Goal: Information Seeking & Learning: Learn about a topic

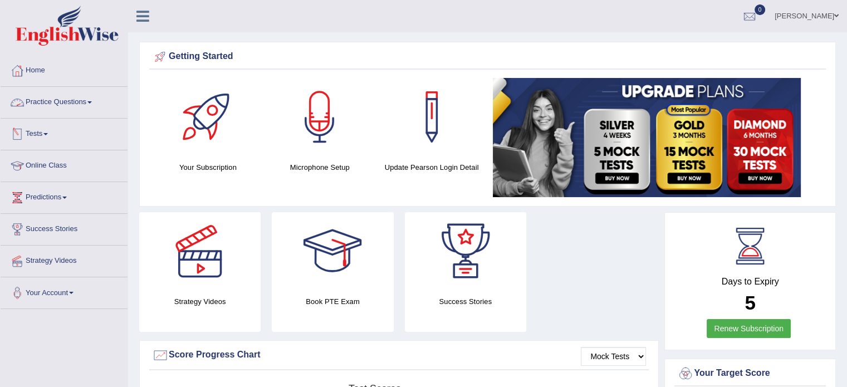
click at [76, 102] on link "Practice Questions" at bounding box center [64, 101] width 127 height 28
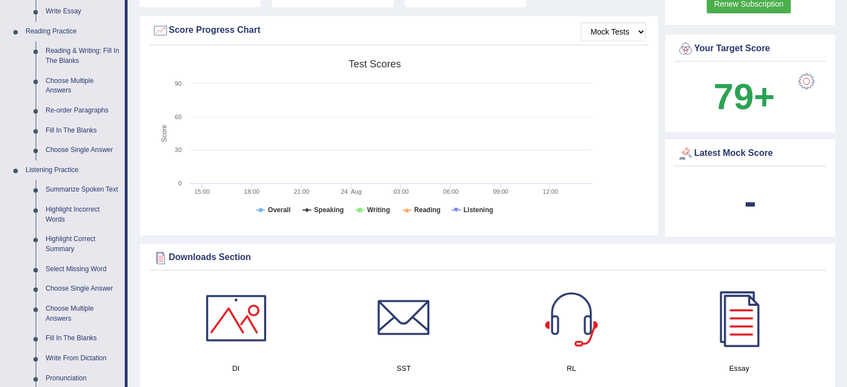
scroll to position [334, 0]
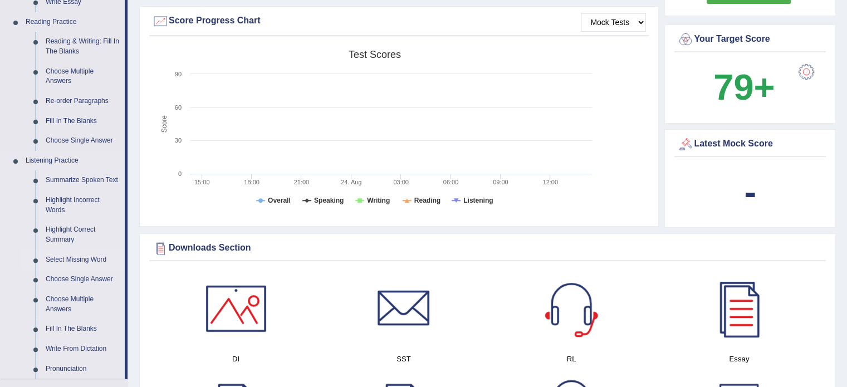
click at [82, 261] on link "Select Missing Word" at bounding box center [83, 260] width 84 height 20
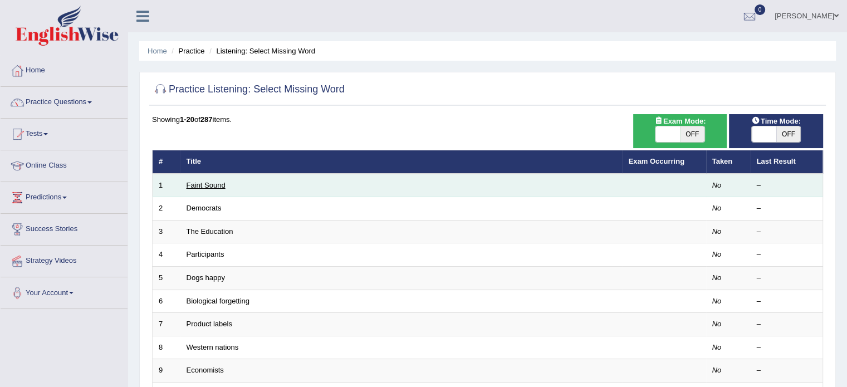
click at [218, 188] on link "Faint Sound" at bounding box center [206, 185] width 39 height 8
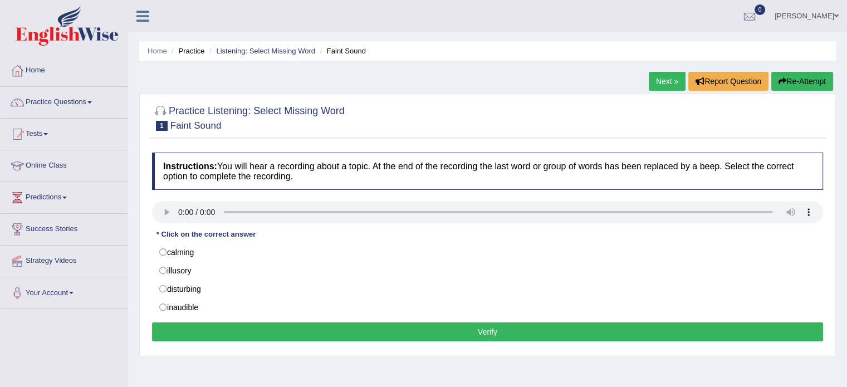
click at [423, 112] on div at bounding box center [487, 117] width 671 height 34
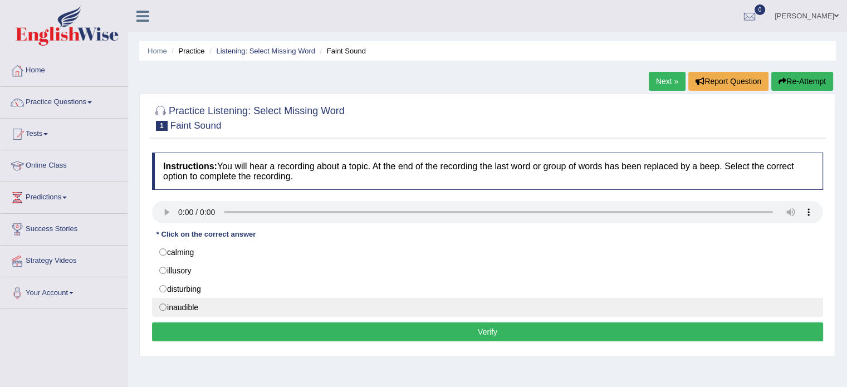
click at [163, 305] on label "inaudible" at bounding box center [487, 307] width 671 height 19
radio input "true"
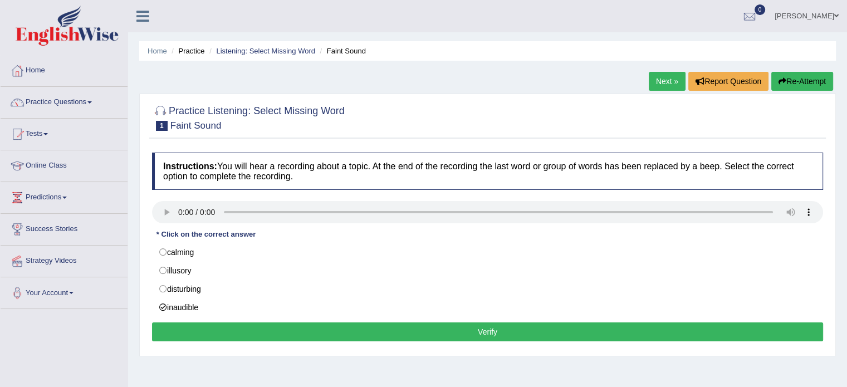
click at [247, 331] on button "Verify" at bounding box center [487, 331] width 671 height 19
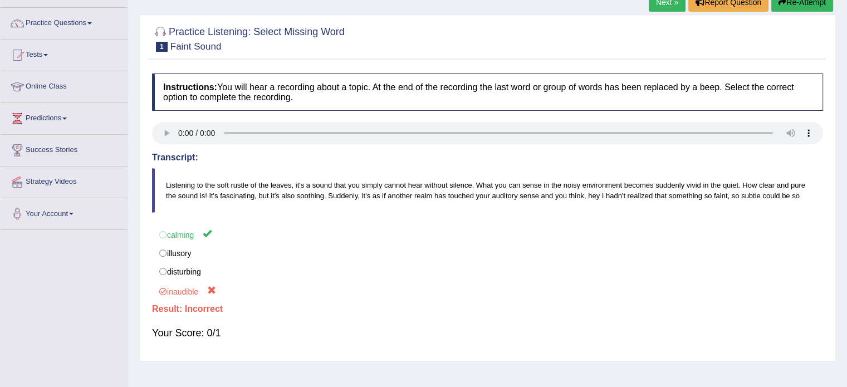
scroll to position [56, 0]
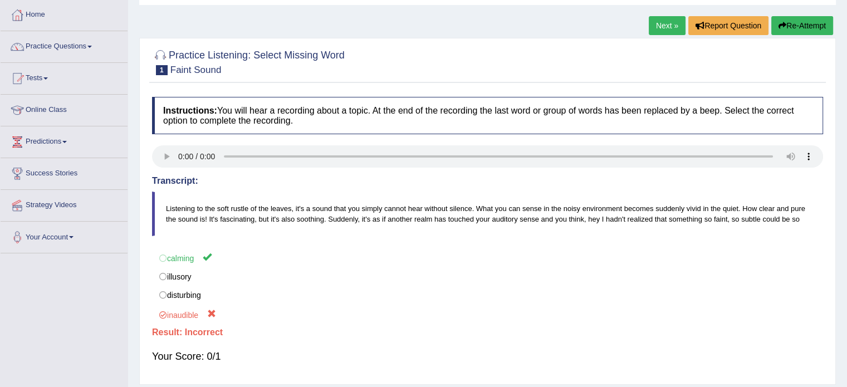
click at [668, 23] on link "Next »" at bounding box center [667, 25] width 37 height 19
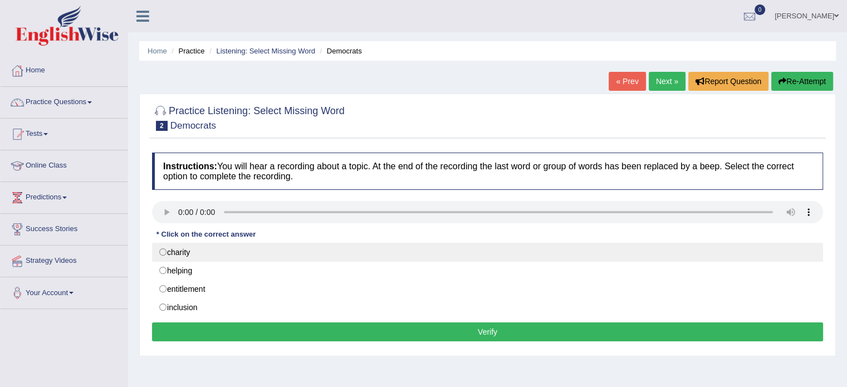
click at [164, 247] on label "charity" at bounding box center [487, 252] width 671 height 19
radio input "true"
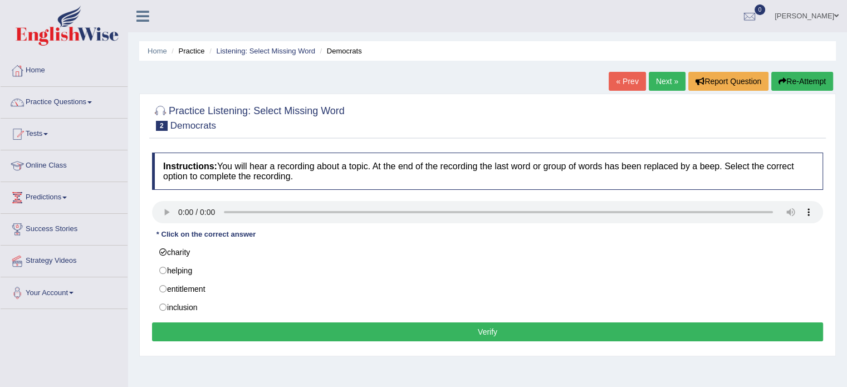
click at [418, 330] on button "Verify" at bounding box center [487, 331] width 671 height 19
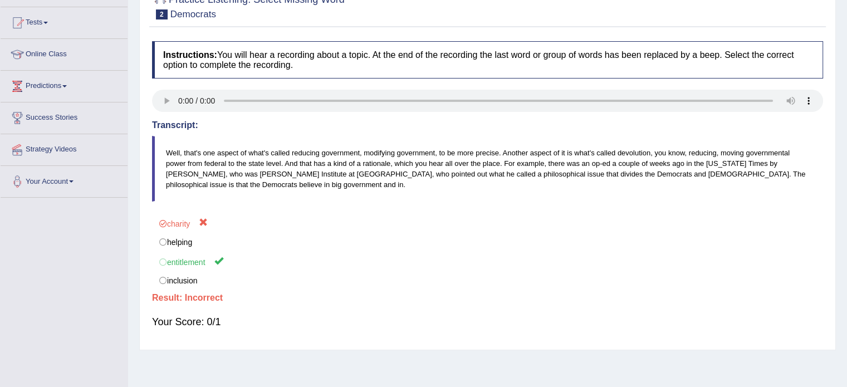
scroll to position [56, 0]
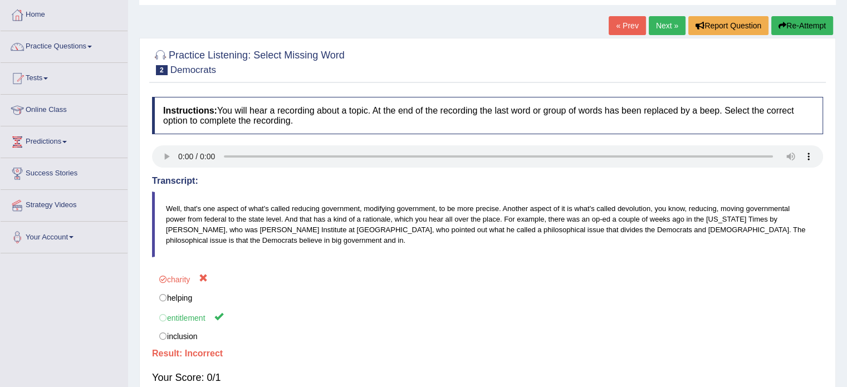
click at [671, 25] on link "Next »" at bounding box center [667, 25] width 37 height 19
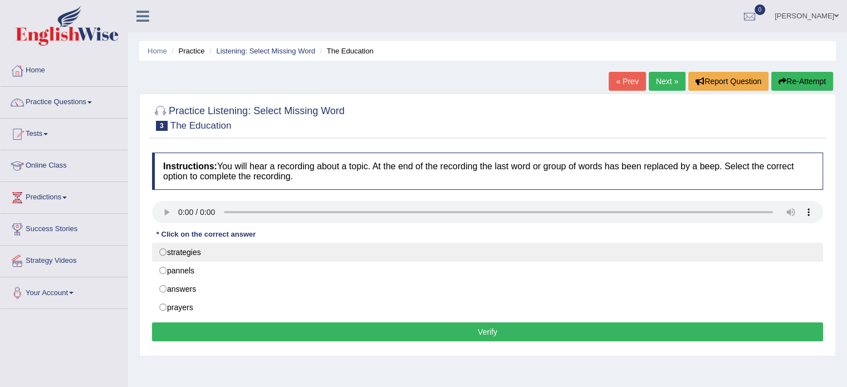
click at [169, 249] on label "strategies" at bounding box center [487, 252] width 671 height 19
radio input "true"
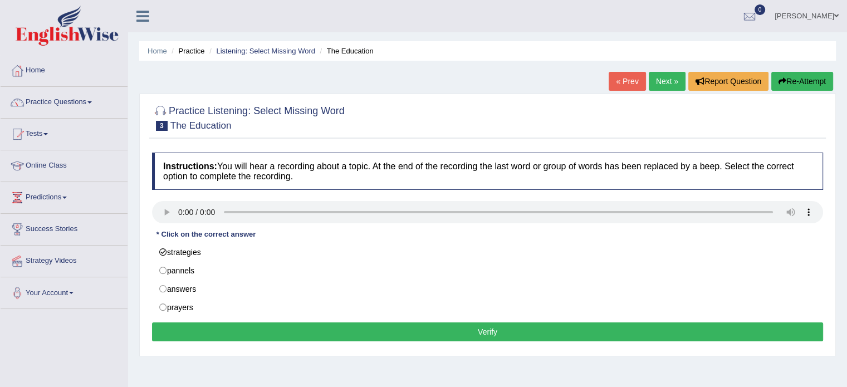
click at [338, 331] on button "Verify" at bounding box center [487, 331] width 671 height 19
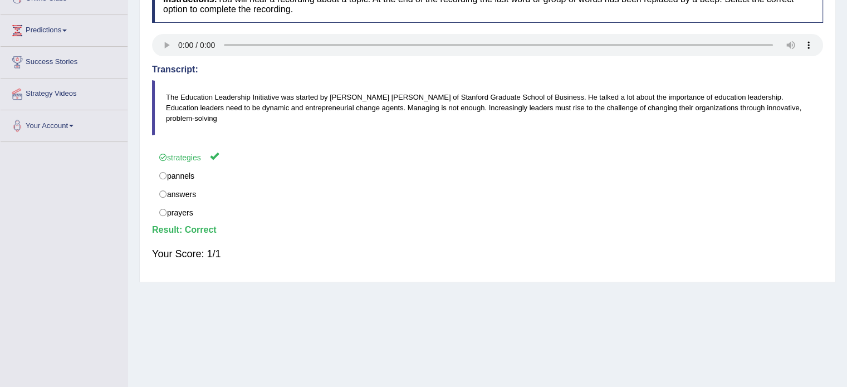
scroll to position [56, 0]
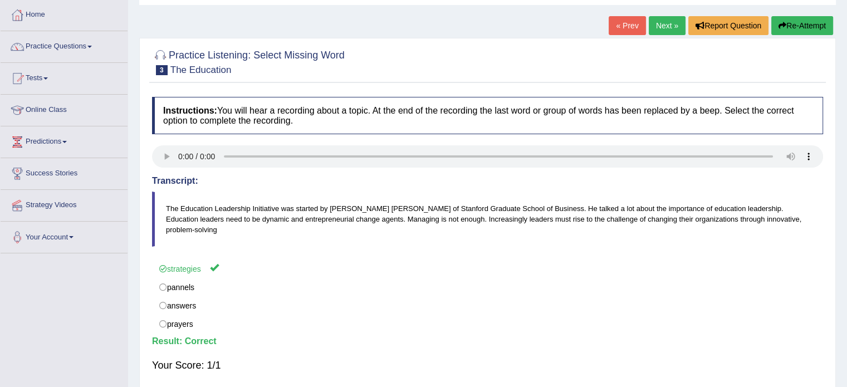
click at [664, 23] on link "Next »" at bounding box center [667, 25] width 37 height 19
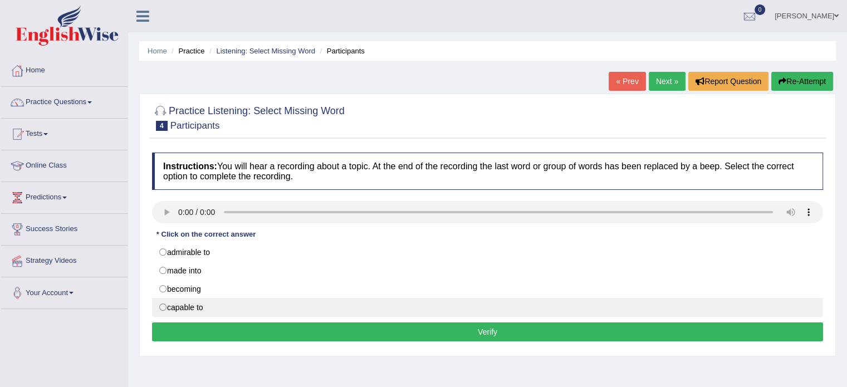
click at [163, 305] on label "capable to" at bounding box center [487, 307] width 671 height 19
radio input "true"
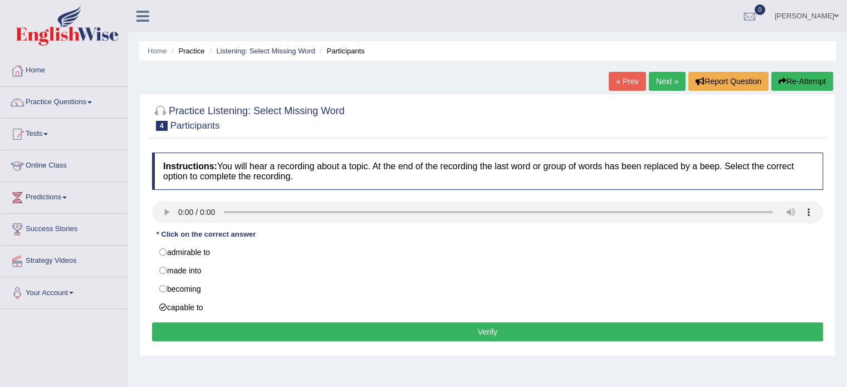
click at [324, 336] on button "Verify" at bounding box center [487, 331] width 671 height 19
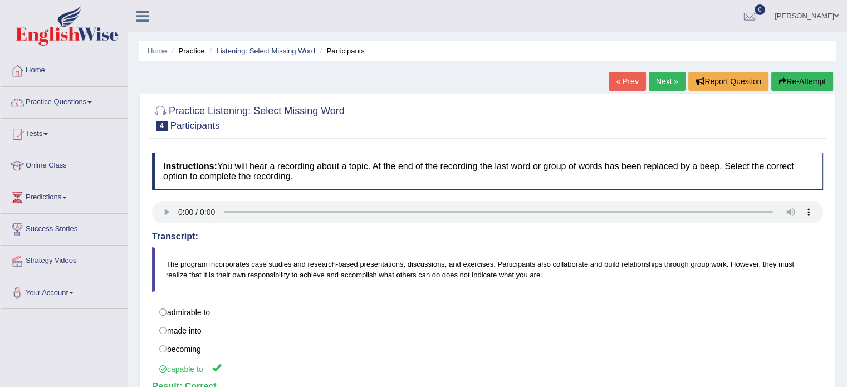
click at [657, 83] on link "Next »" at bounding box center [667, 81] width 37 height 19
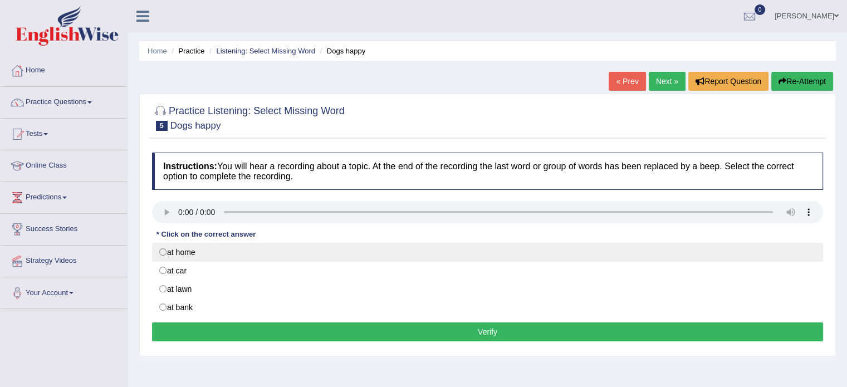
click at [164, 253] on label "at home" at bounding box center [487, 252] width 671 height 19
radio input "true"
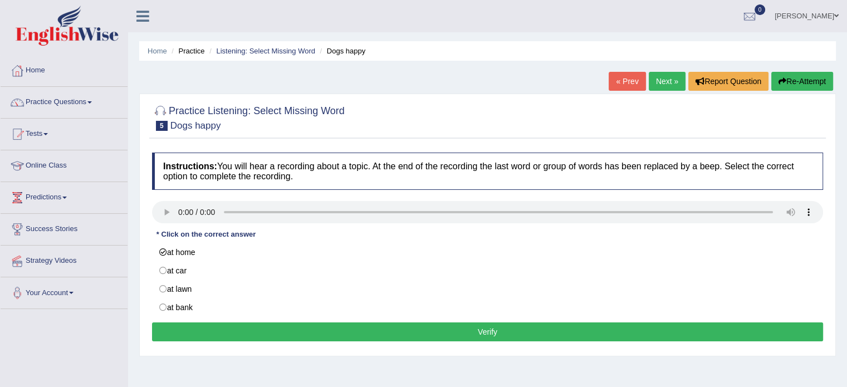
click at [226, 329] on button "Verify" at bounding box center [487, 331] width 671 height 19
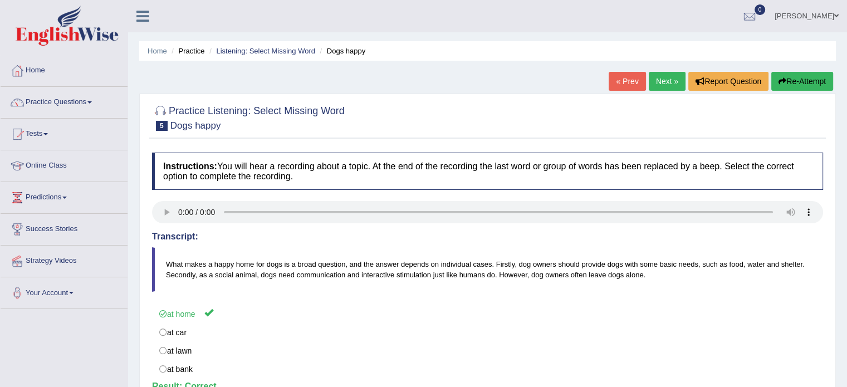
click at [666, 83] on link "Next »" at bounding box center [667, 81] width 37 height 19
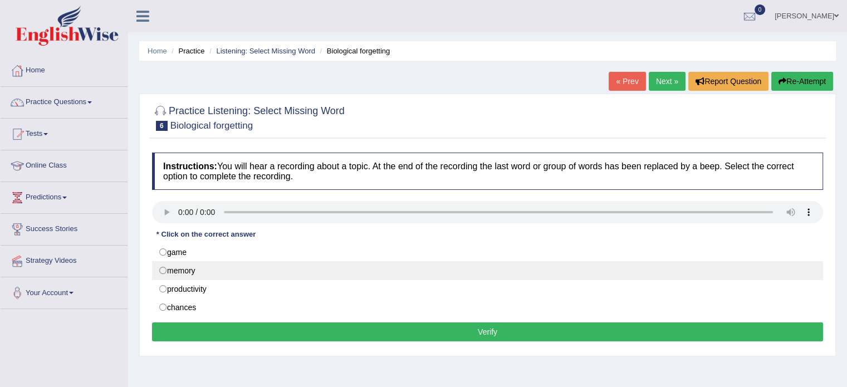
click at [160, 271] on label "memory" at bounding box center [487, 270] width 671 height 19
radio input "true"
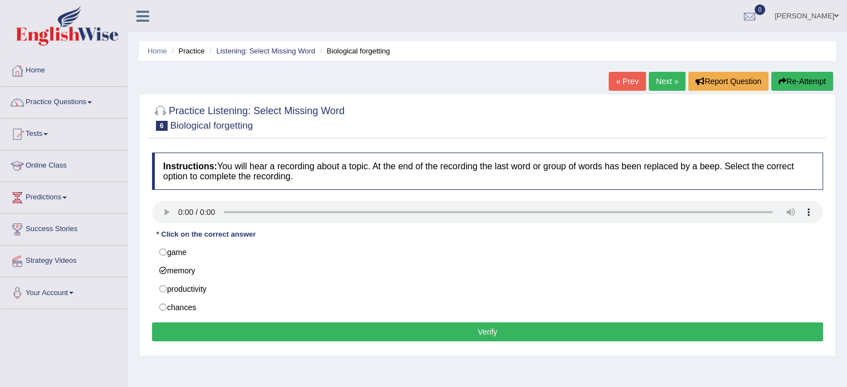
click at [506, 332] on button "Verify" at bounding box center [487, 331] width 671 height 19
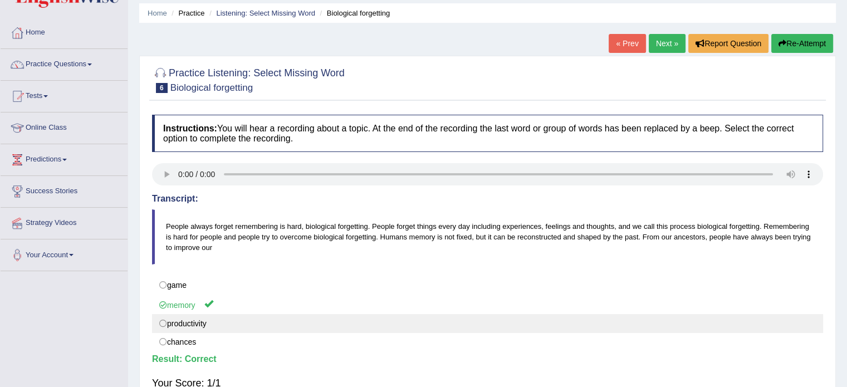
scroll to position [31, 0]
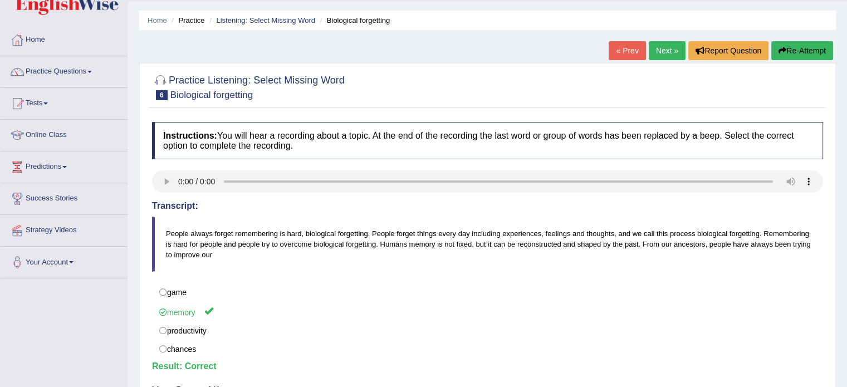
click at [670, 54] on link "Next »" at bounding box center [667, 50] width 37 height 19
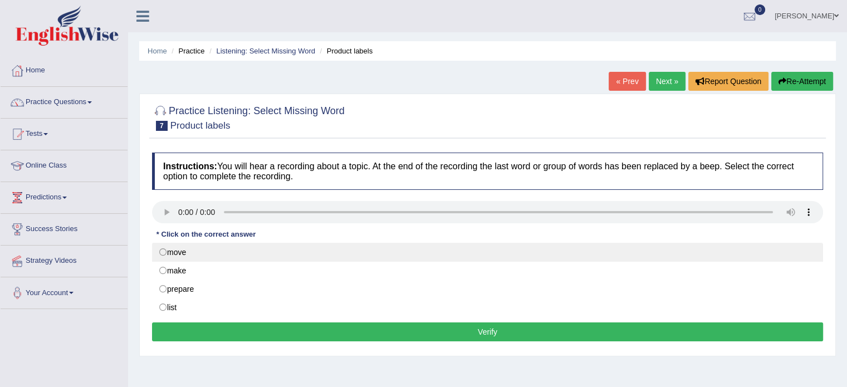
click at [160, 250] on label "move" at bounding box center [487, 252] width 671 height 19
radio input "true"
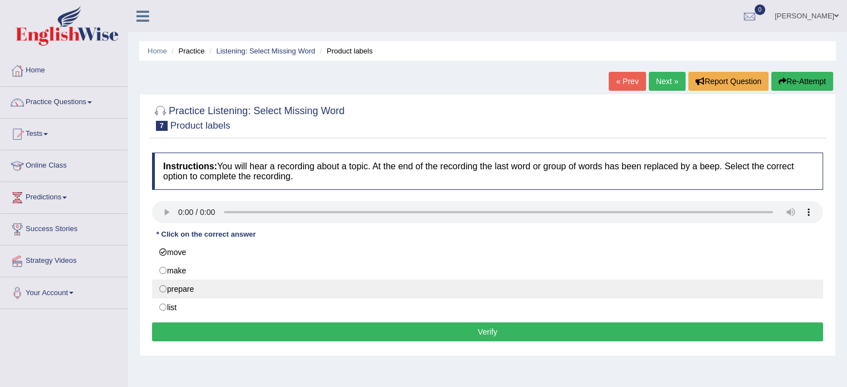
click at [160, 285] on label "prepare" at bounding box center [487, 289] width 671 height 19
radio input "true"
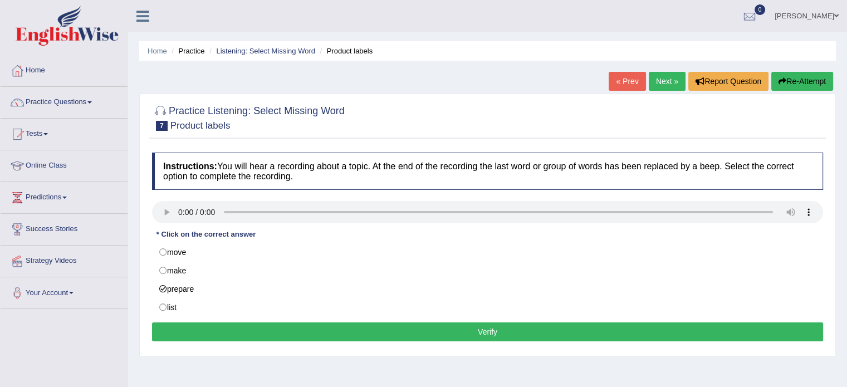
click at [432, 331] on button "Verify" at bounding box center [487, 331] width 671 height 19
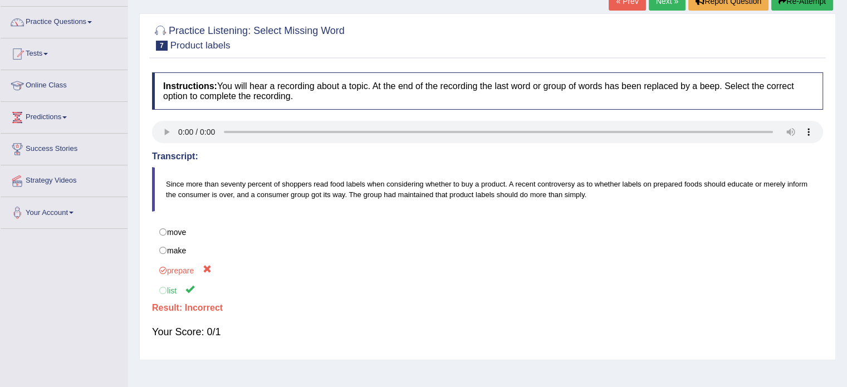
scroll to position [56, 0]
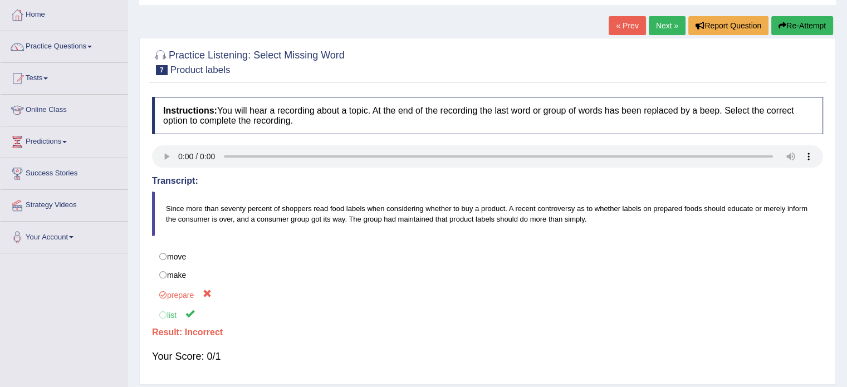
click at [660, 27] on link "Next »" at bounding box center [667, 25] width 37 height 19
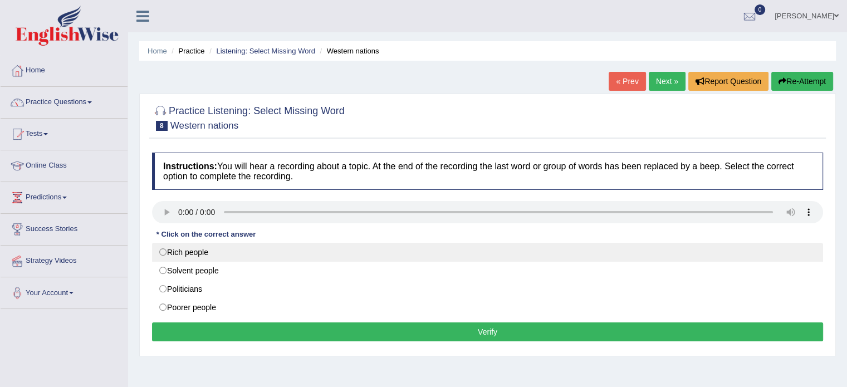
click at [162, 256] on label "Rich people" at bounding box center [487, 252] width 671 height 19
radio input "true"
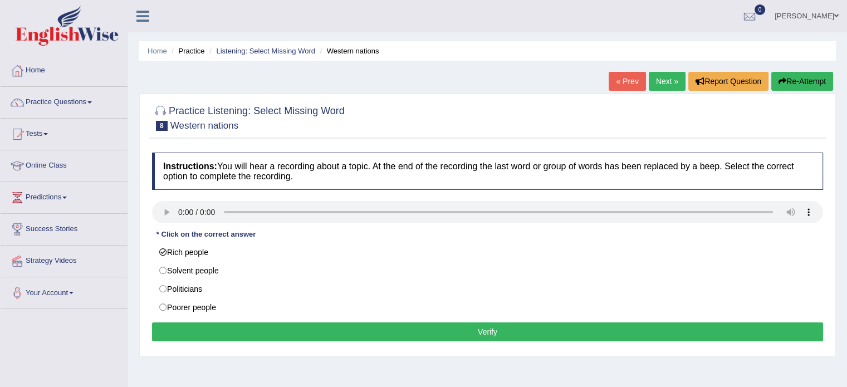
click at [425, 332] on button "Verify" at bounding box center [487, 331] width 671 height 19
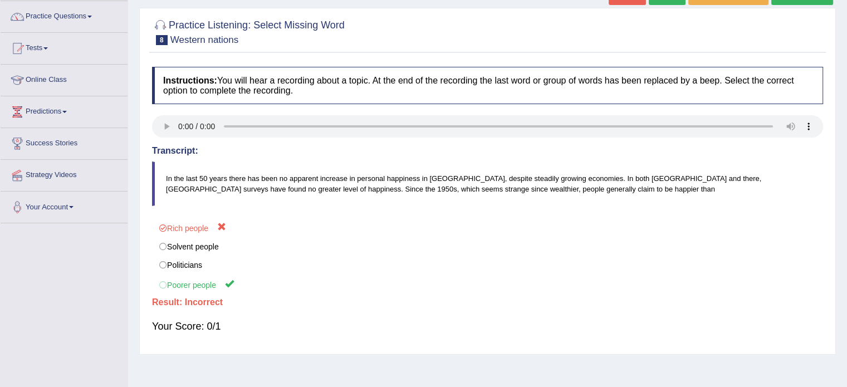
scroll to position [86, 0]
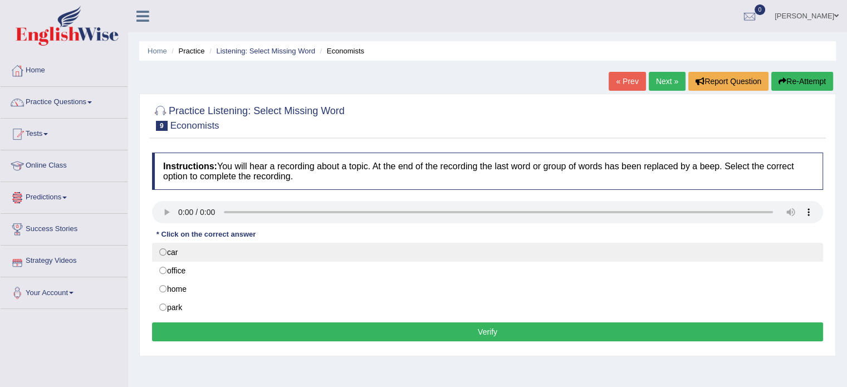
click at [161, 251] on label "car" at bounding box center [487, 252] width 671 height 19
radio input "true"
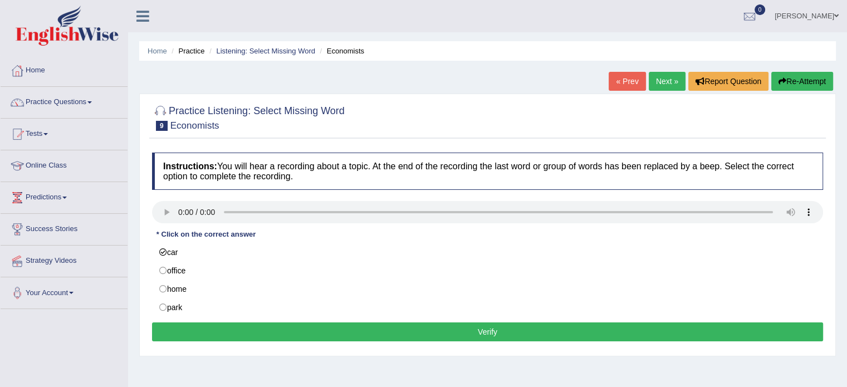
click at [315, 335] on button "Verify" at bounding box center [487, 331] width 671 height 19
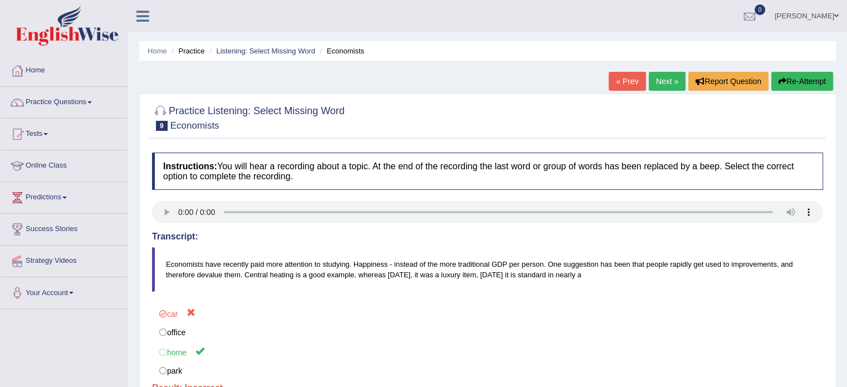
click at [663, 80] on link "Next »" at bounding box center [667, 81] width 37 height 19
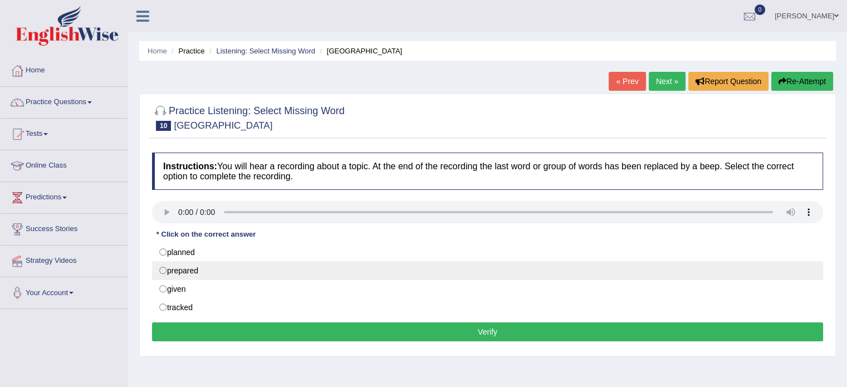
click at [163, 268] on label "prepared" at bounding box center [487, 270] width 671 height 19
radio input "true"
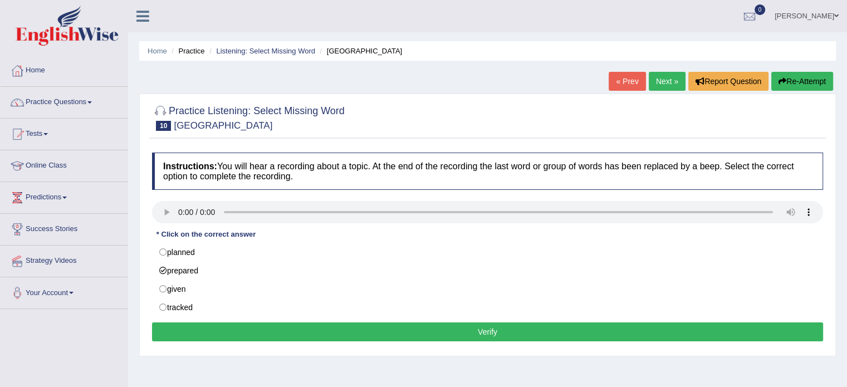
click at [229, 336] on button "Verify" at bounding box center [487, 331] width 671 height 19
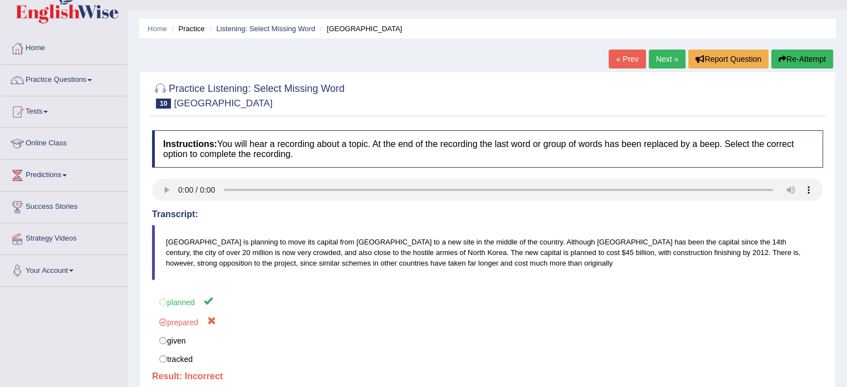
scroll to position [45, 0]
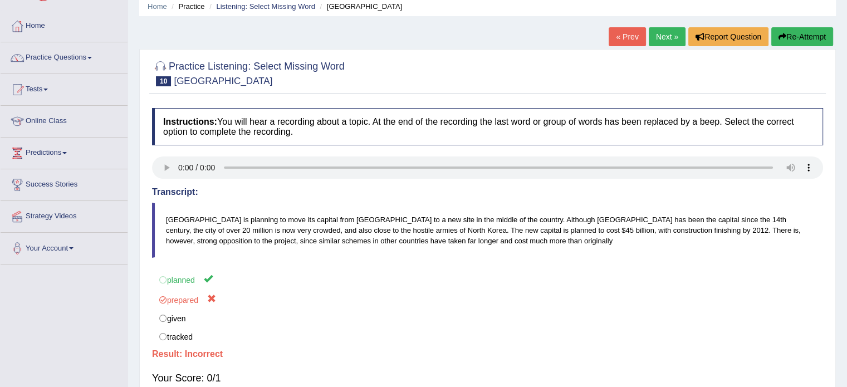
click at [660, 37] on link "Next »" at bounding box center [667, 36] width 37 height 19
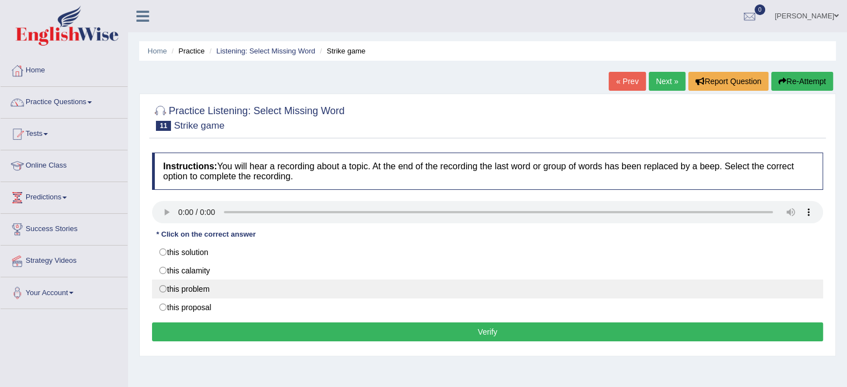
click at [165, 291] on label "this problem" at bounding box center [487, 289] width 671 height 19
radio input "true"
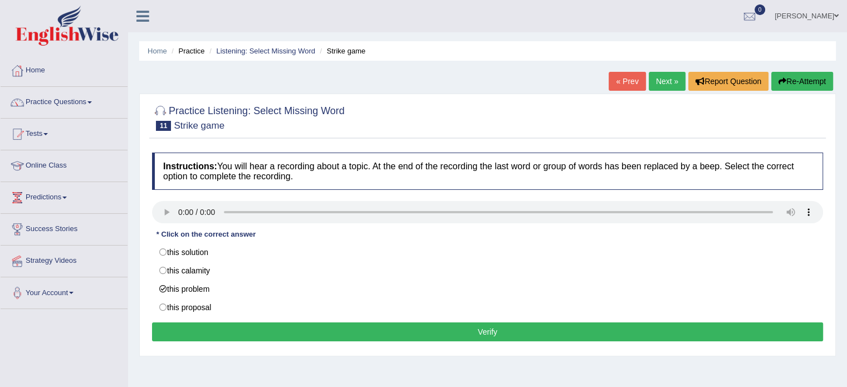
click at [247, 328] on button "Verify" at bounding box center [487, 331] width 671 height 19
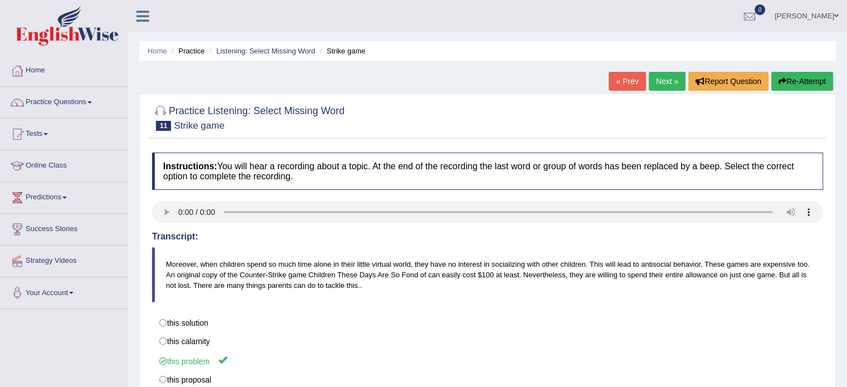
click at [661, 74] on link "Next »" at bounding box center [667, 81] width 37 height 19
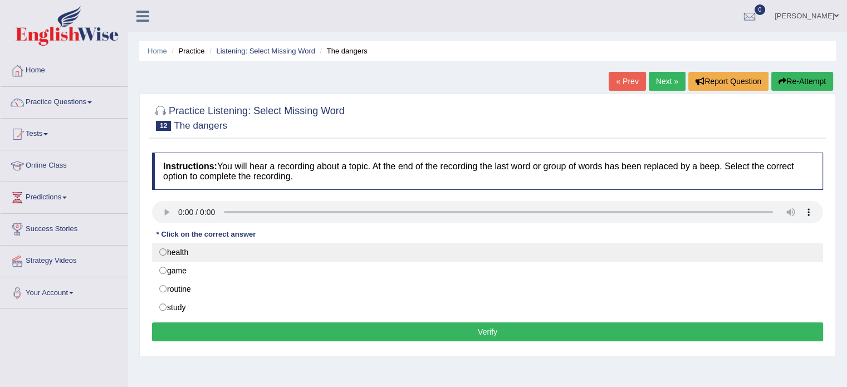
click at [160, 249] on label "health" at bounding box center [487, 252] width 671 height 19
radio input "true"
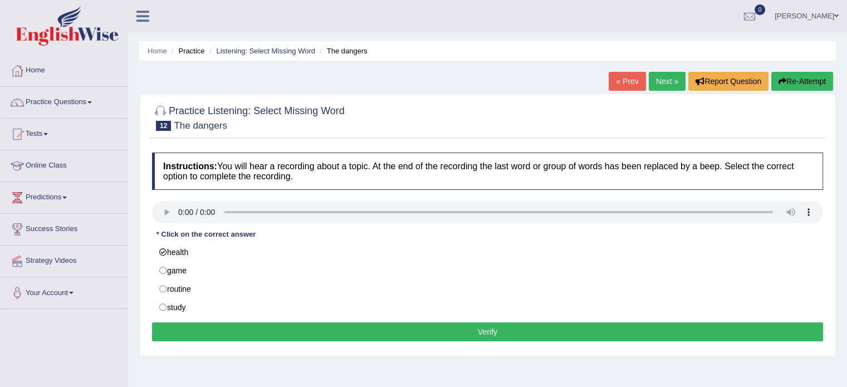
click at [301, 332] on button "Verify" at bounding box center [487, 331] width 671 height 19
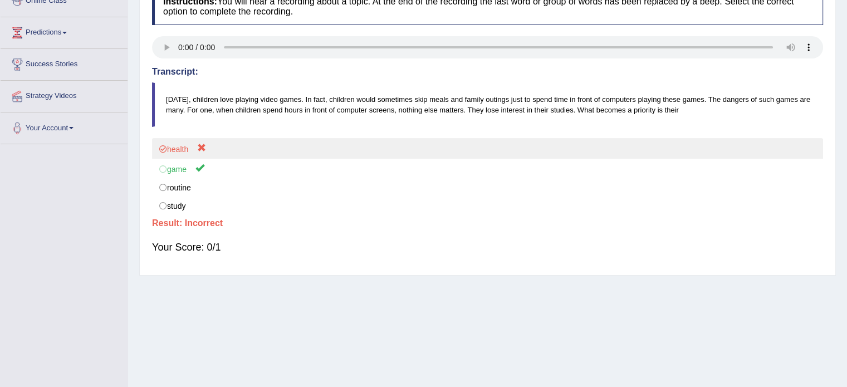
scroll to position [167, 0]
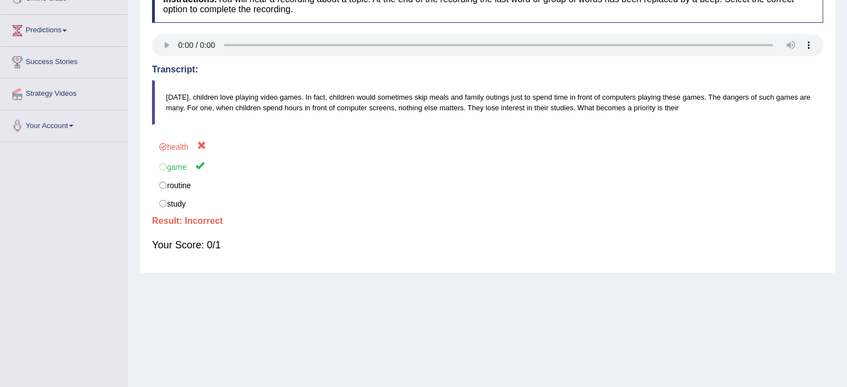
drag, startPoint x: 166, startPoint y: 94, endPoint x: 325, endPoint y: 117, distance: 160.9
click at [325, 117] on blockquote "Today, children love playing video games. In fact, children would sometimes ski…" at bounding box center [487, 102] width 671 height 45
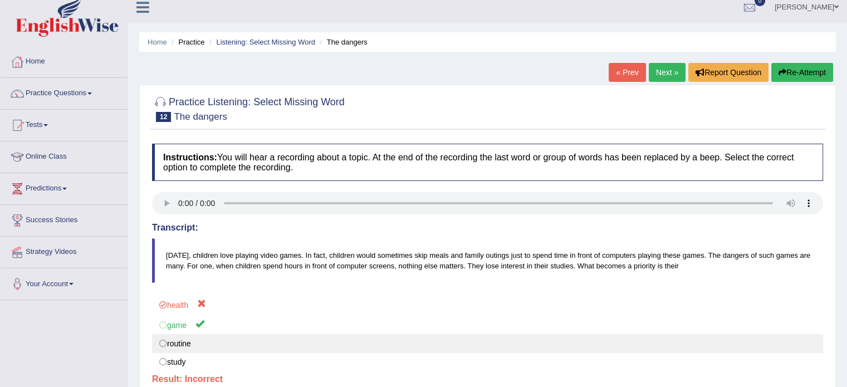
scroll to position [0, 0]
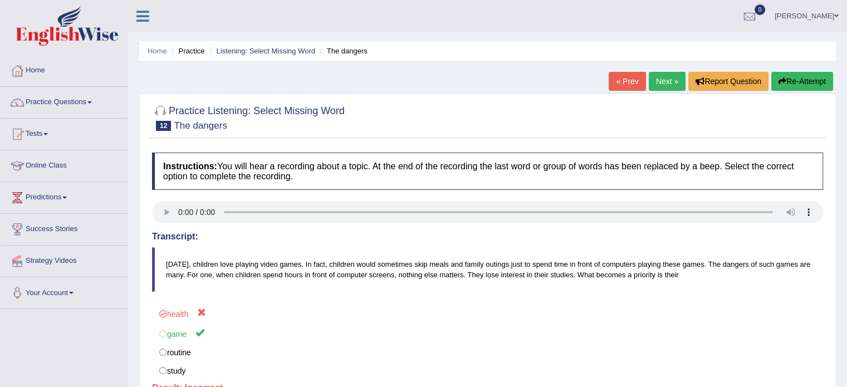
click at [667, 77] on link "Next »" at bounding box center [667, 81] width 37 height 19
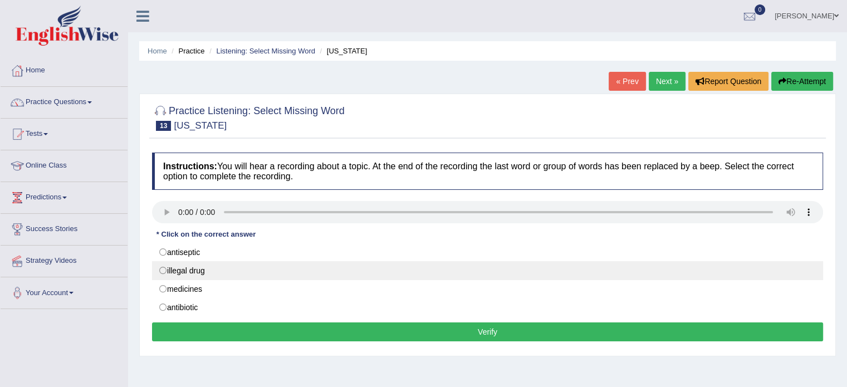
click at [159, 271] on label "illegal drug" at bounding box center [487, 270] width 671 height 19
radio input "true"
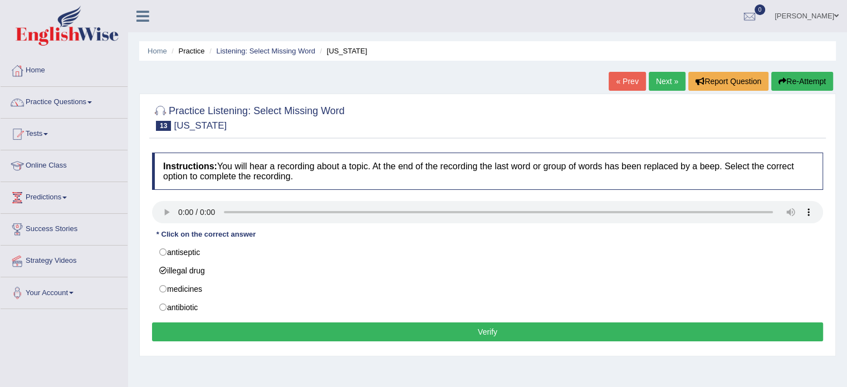
click at [254, 332] on button "Verify" at bounding box center [487, 331] width 671 height 19
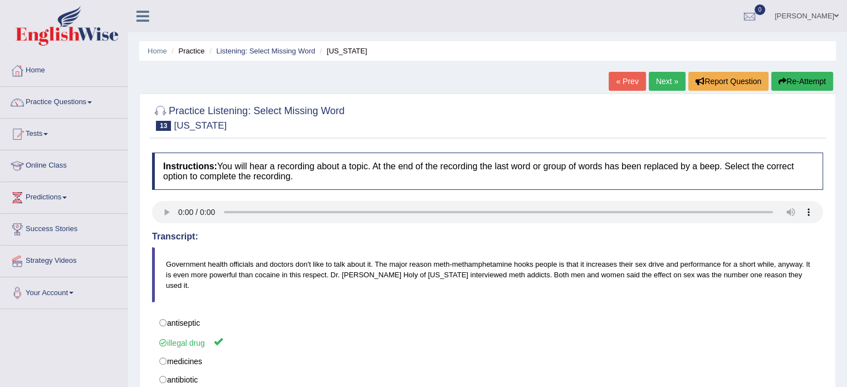
click at [655, 86] on link "Next »" at bounding box center [667, 81] width 37 height 19
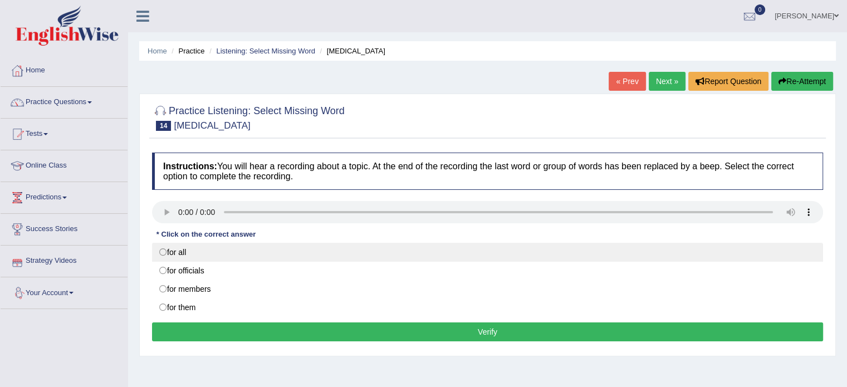
click at [160, 254] on label "for all" at bounding box center [487, 252] width 671 height 19
radio input "true"
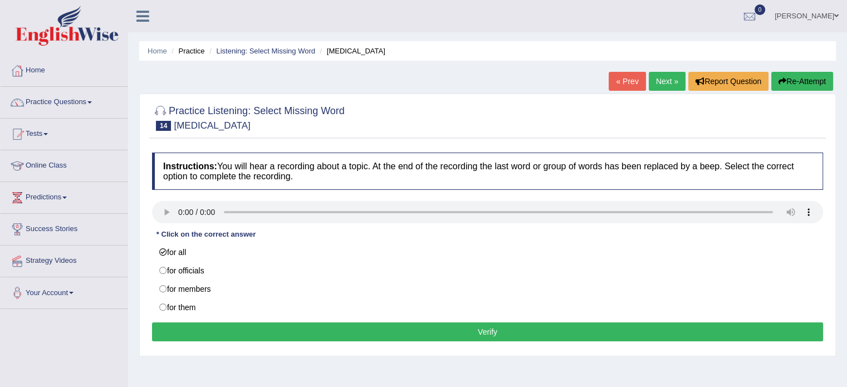
click at [262, 331] on button "Verify" at bounding box center [487, 331] width 671 height 19
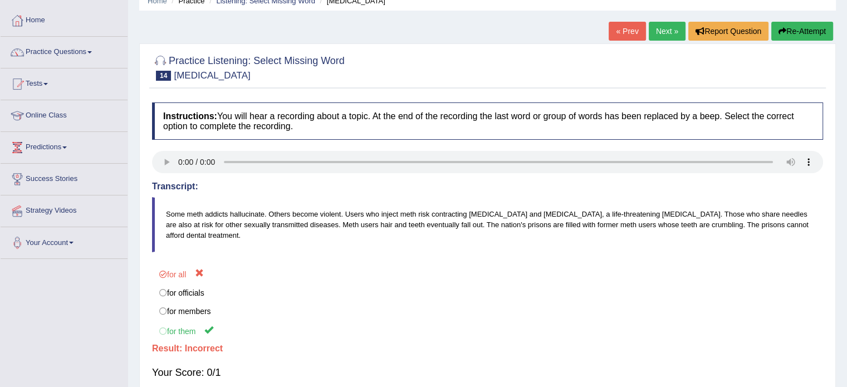
scroll to position [31, 0]
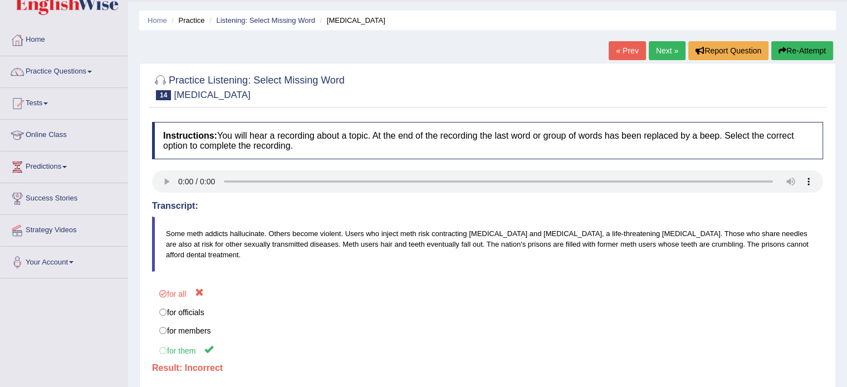
click at [664, 51] on link "Next »" at bounding box center [667, 50] width 37 height 19
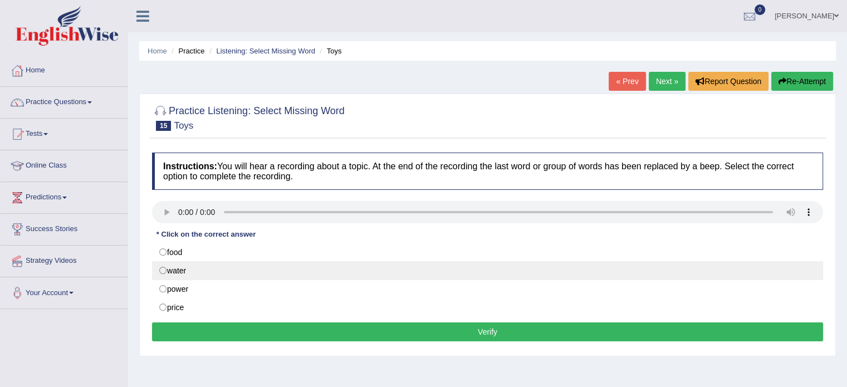
click at [164, 271] on label "water" at bounding box center [487, 270] width 671 height 19
radio input "true"
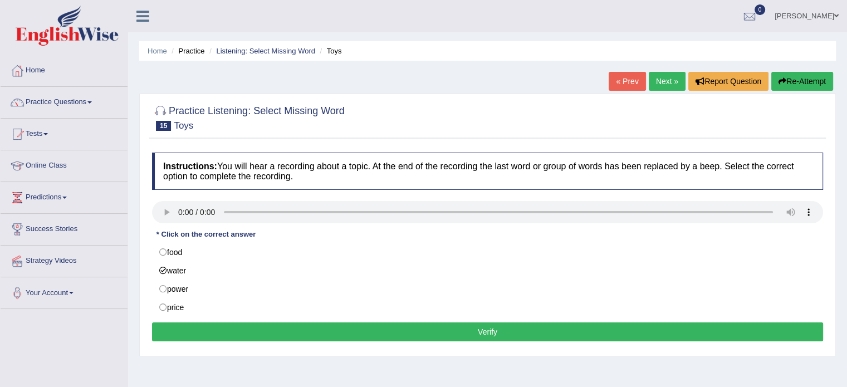
click at [410, 332] on button "Verify" at bounding box center [487, 331] width 671 height 19
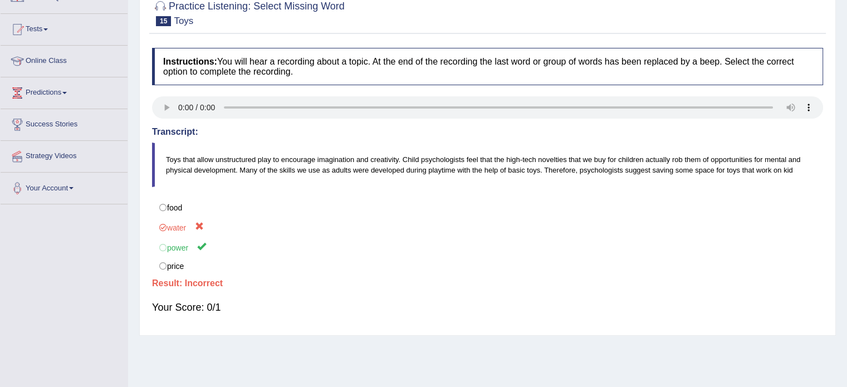
scroll to position [31, 0]
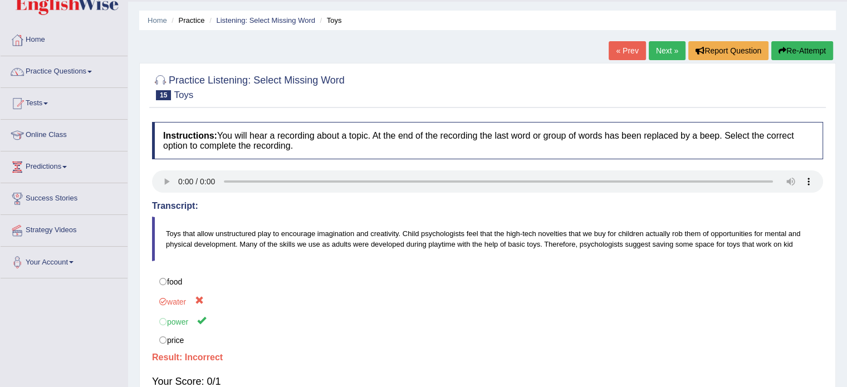
click at [663, 50] on link "Next »" at bounding box center [667, 50] width 37 height 19
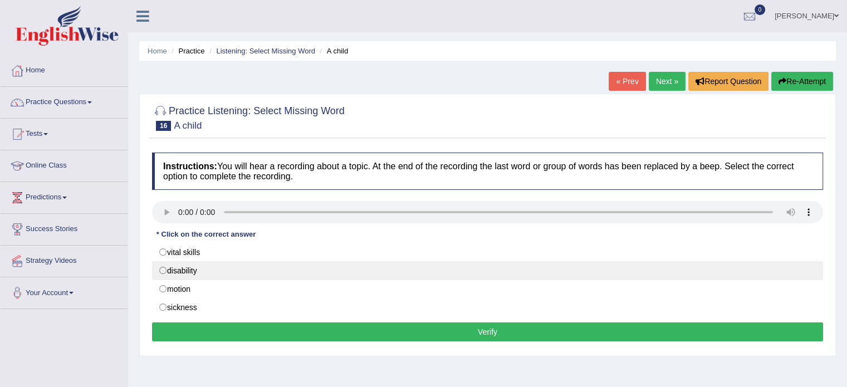
click at [163, 273] on label "disability" at bounding box center [487, 270] width 671 height 19
radio input "true"
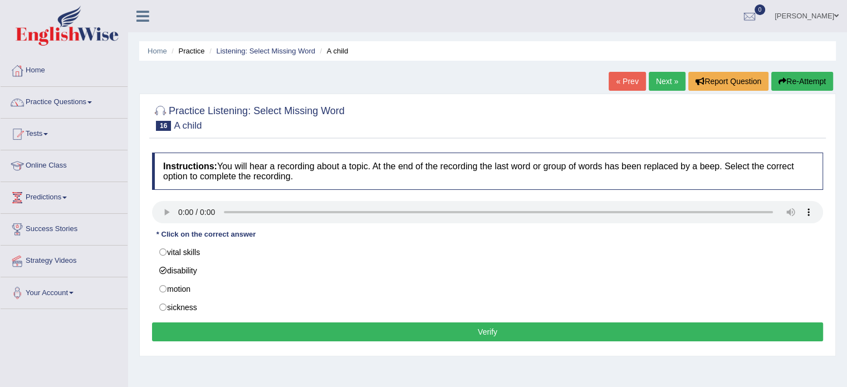
click at [249, 334] on button "Verify" at bounding box center [487, 331] width 671 height 19
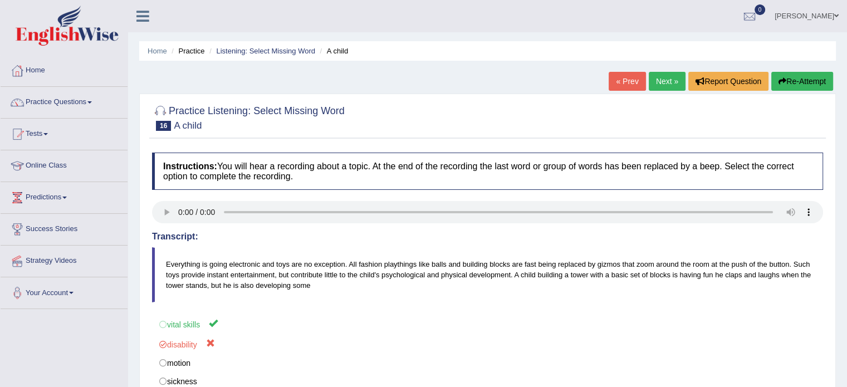
click at [663, 87] on link "Next »" at bounding box center [667, 81] width 37 height 19
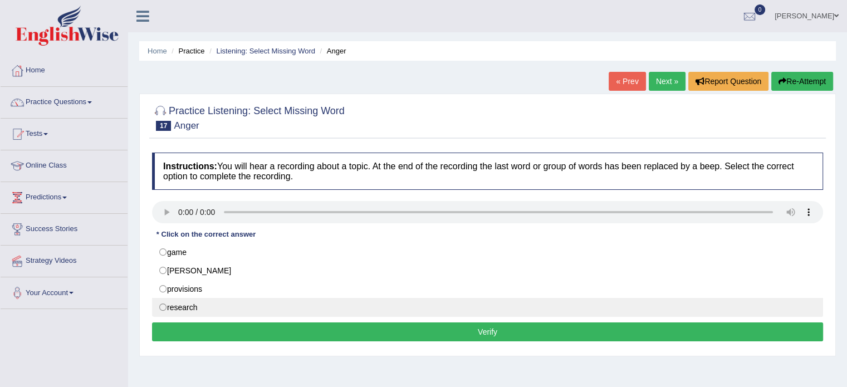
click at [163, 310] on label "research" at bounding box center [487, 307] width 671 height 19
radio input "true"
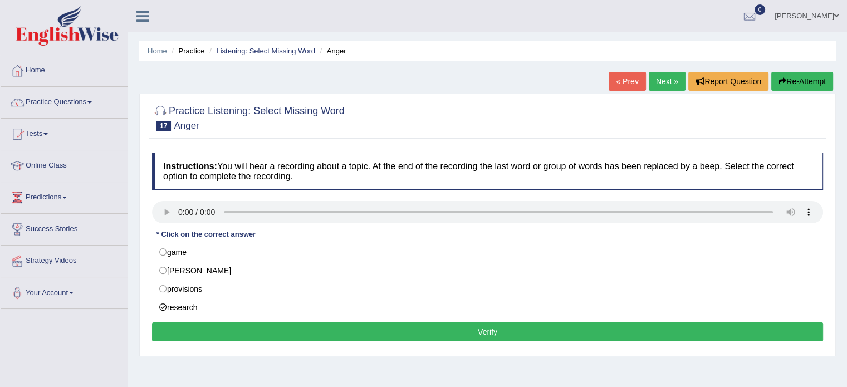
click at [220, 334] on button "Verify" at bounding box center [487, 331] width 671 height 19
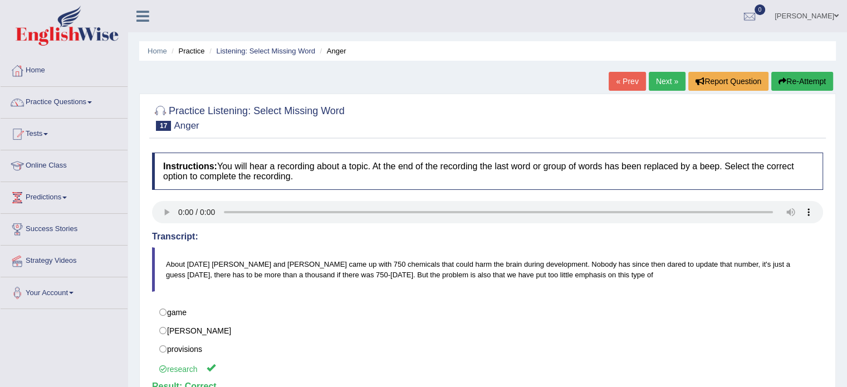
click at [668, 76] on link "Next »" at bounding box center [667, 81] width 37 height 19
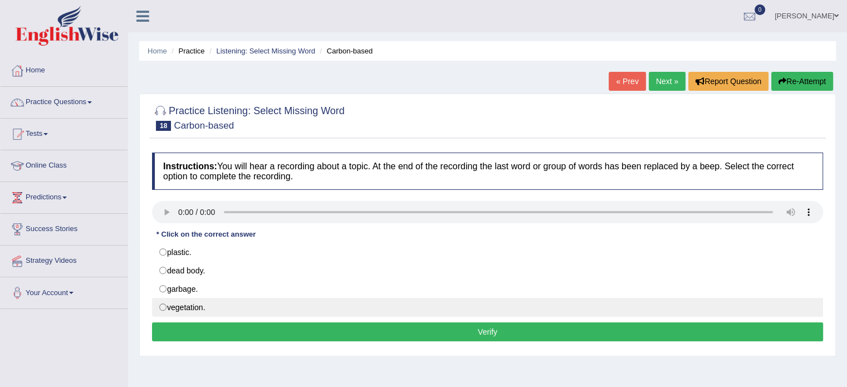
click at [161, 308] on label "vegetation." at bounding box center [487, 307] width 671 height 19
radio input "true"
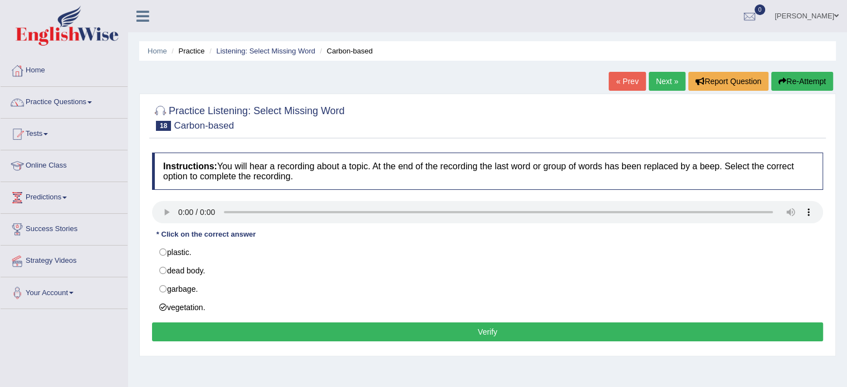
click at [204, 330] on button "Verify" at bounding box center [487, 331] width 671 height 19
